Goal: Task Accomplishment & Management: Complete application form

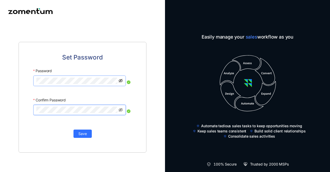
click at [123, 79] on icon "eye-invisible" at bounding box center [121, 80] width 4 height 4
click at [121, 109] on icon "eye-invisible" at bounding box center [121, 110] width 4 height 4
click at [85, 132] on span "Save" at bounding box center [82, 134] width 9 height 6
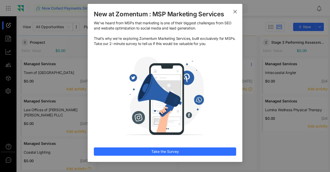
click at [235, 11] on icon "Close" at bounding box center [235, 12] width 4 height 4
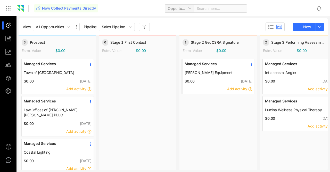
click at [284, 68] on link "Managed Services" at bounding box center [294, 65] width 59 height 9
